Goal: Transaction & Acquisition: Purchase product/service

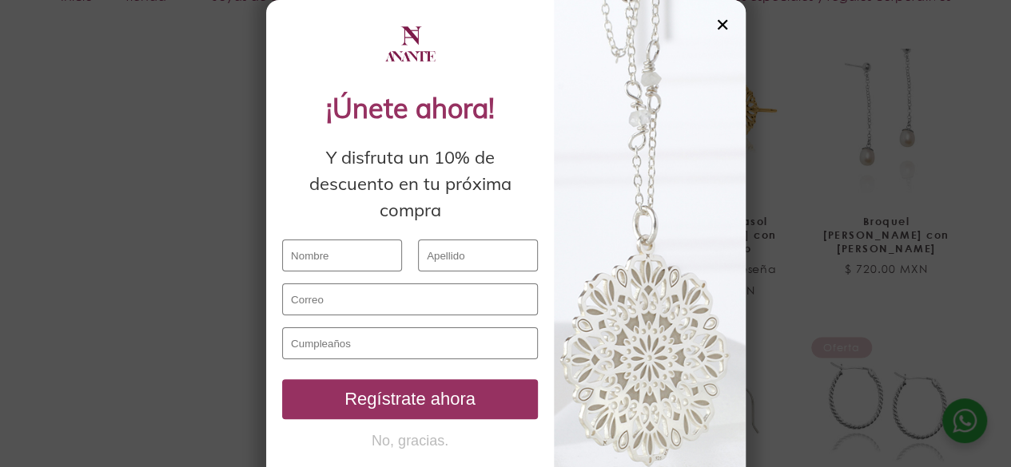
scroll to position [1246, 0]
click at [715, 28] on div "✕" at bounding box center [722, 25] width 14 height 18
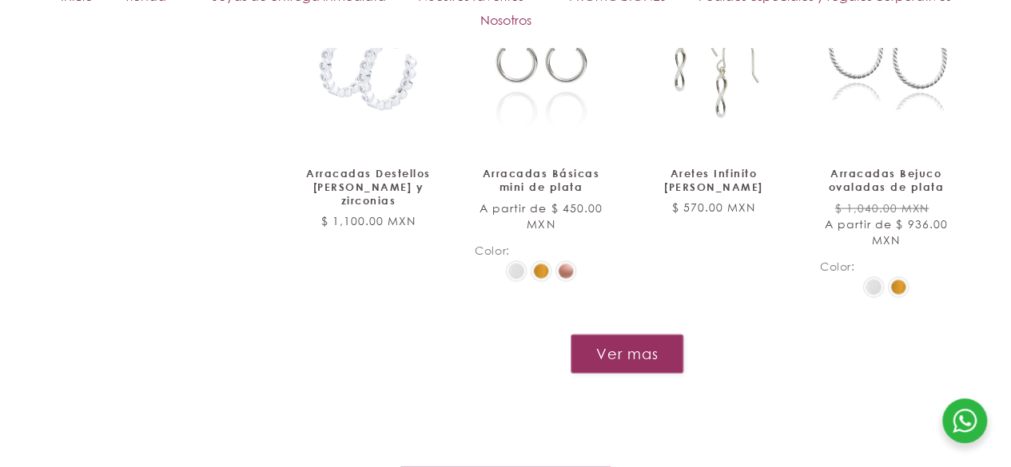
scroll to position [1566, 0]
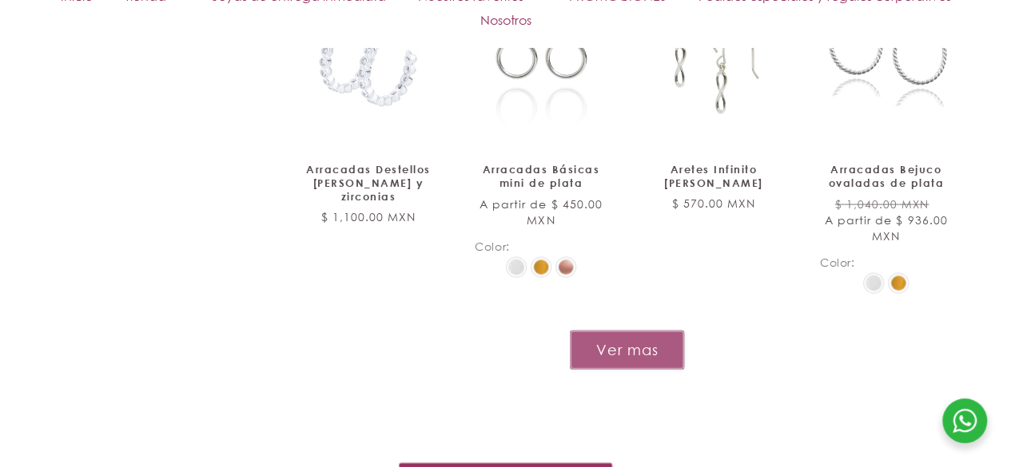
click at [644, 336] on button "Ver mas" at bounding box center [627, 350] width 114 height 39
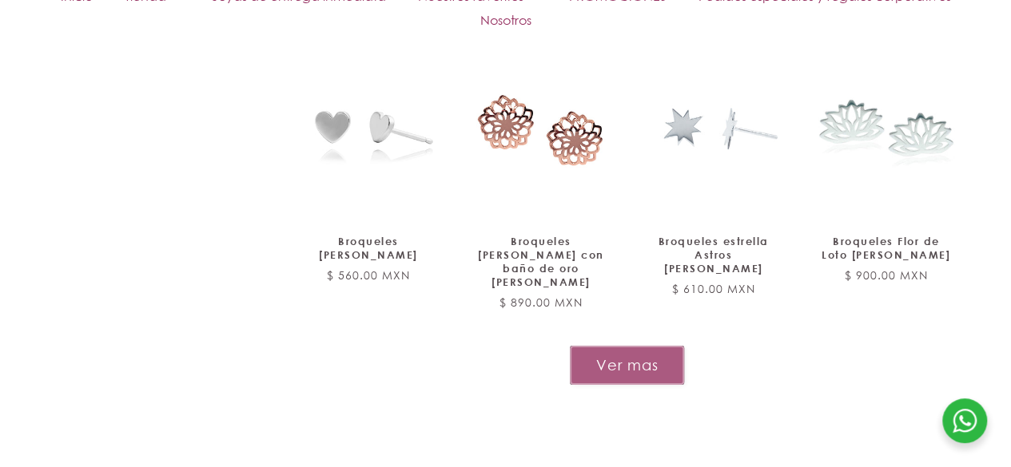
scroll to position [2748, 0]
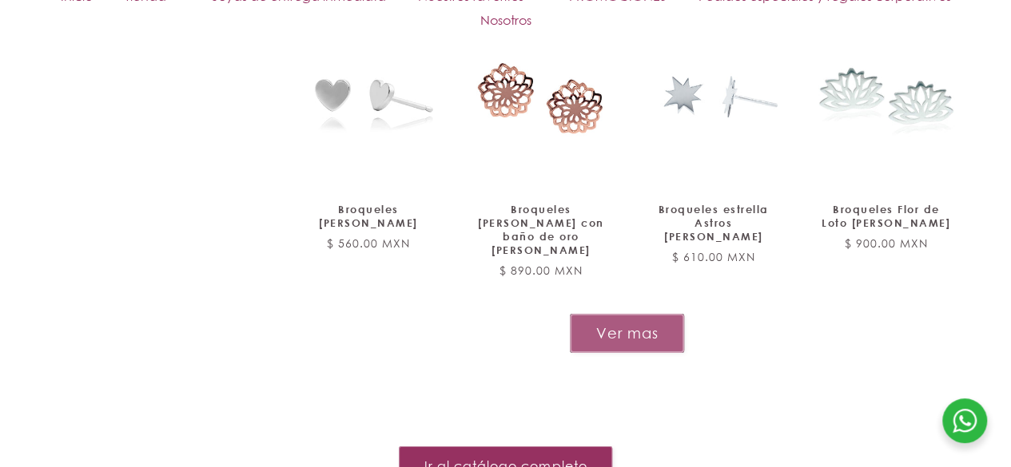
click at [637, 314] on button "Ver mas" at bounding box center [627, 333] width 114 height 39
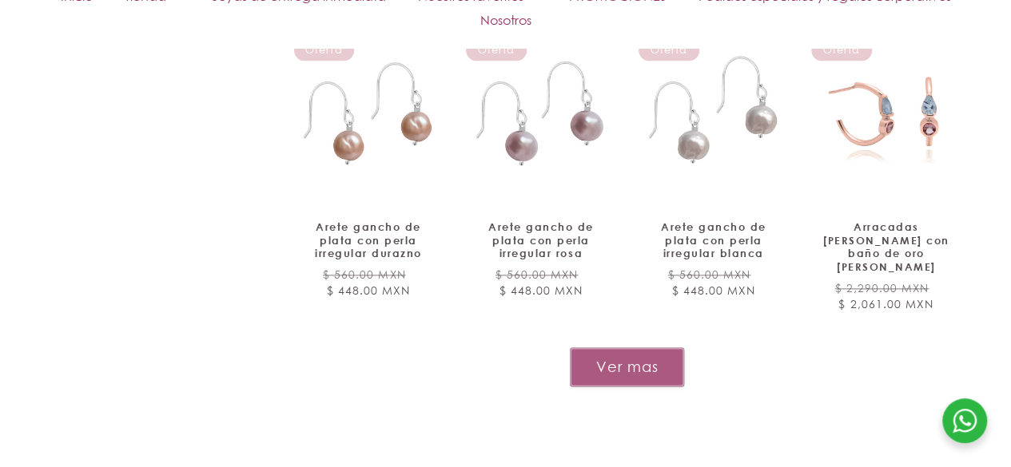
scroll to position [4026, 0]
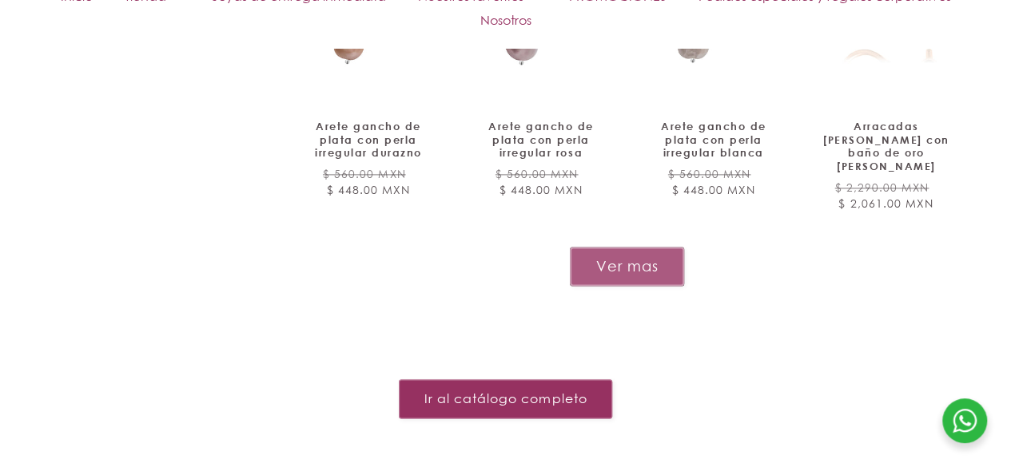
click at [627, 247] on button "Ver mas" at bounding box center [627, 266] width 114 height 39
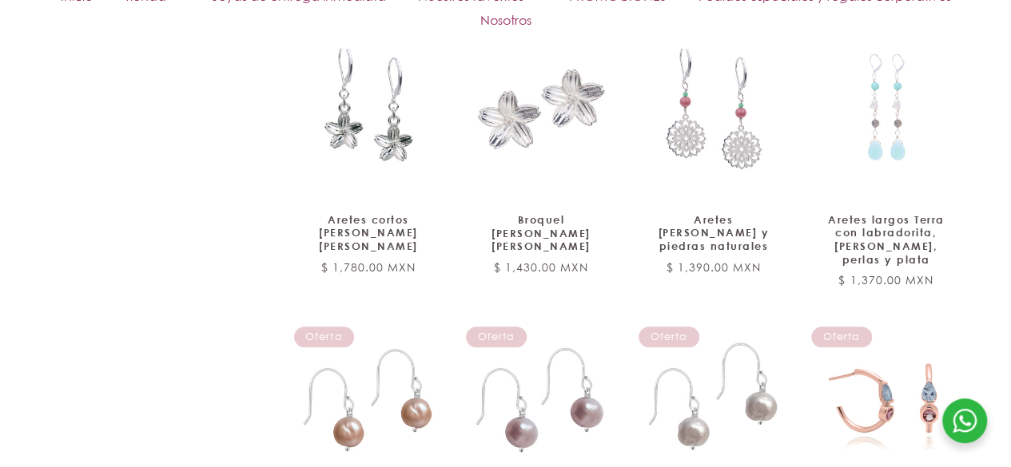
scroll to position [3643, 0]
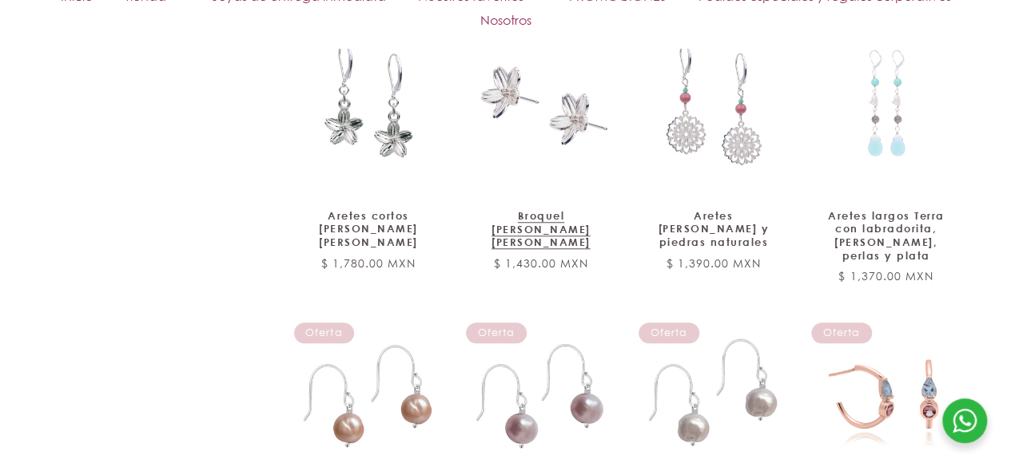
click at [576, 209] on link "Broquel [PERSON_NAME] [PERSON_NAME]" at bounding box center [541, 229] width 133 height 41
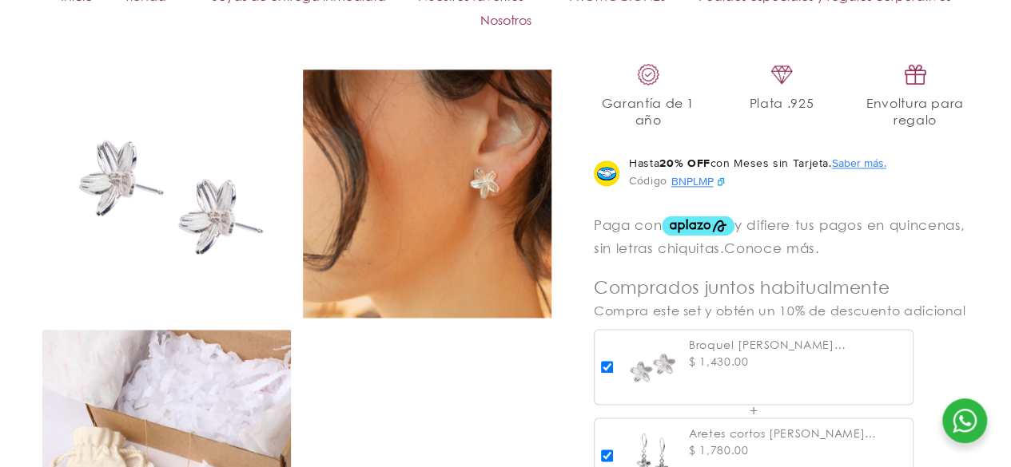
scroll to position [1087, 0]
